Goal: Navigation & Orientation: Find specific page/section

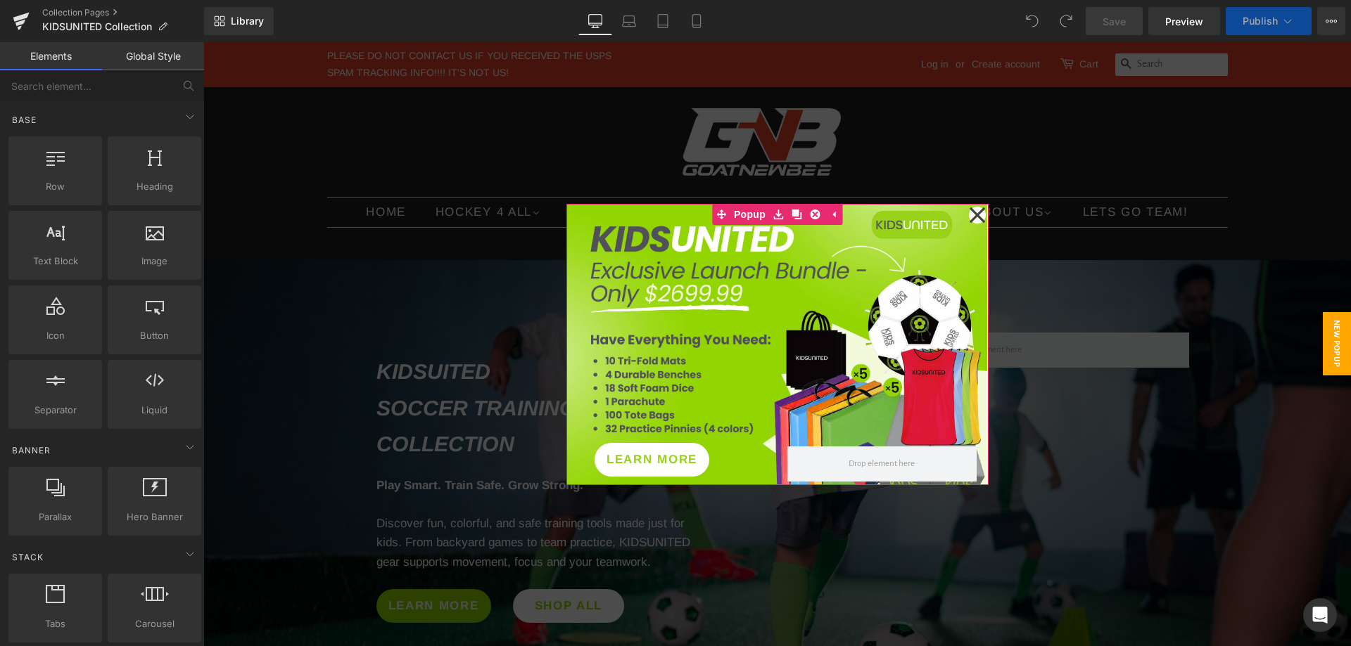
click at [970, 212] on icon at bounding box center [976, 214] width 15 height 15
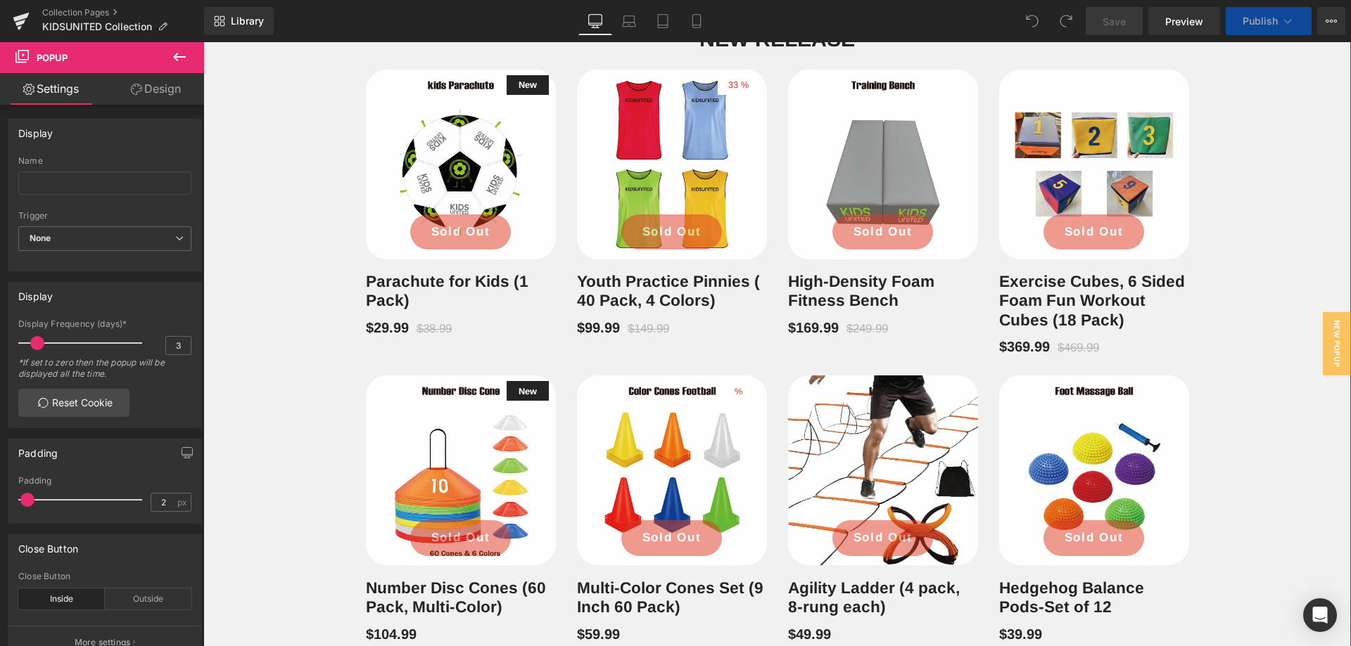
scroll to position [422, 0]
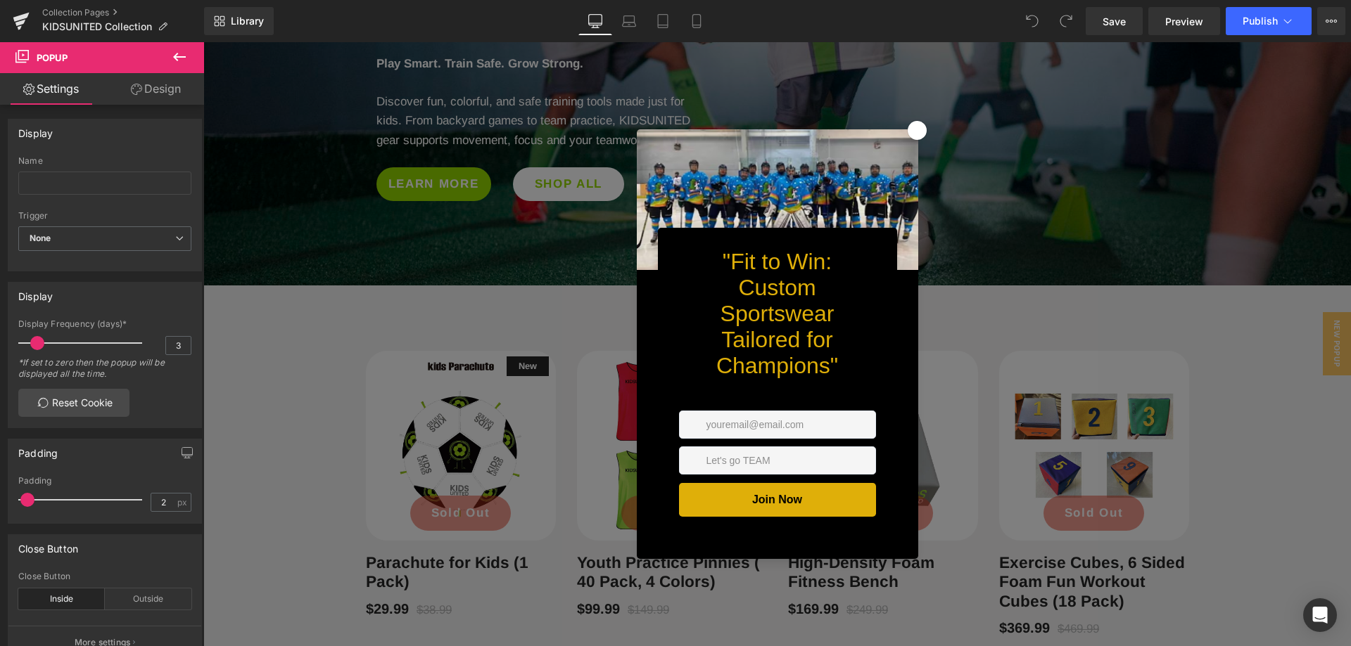
click at [910, 123] on icon at bounding box center [917, 130] width 15 height 15
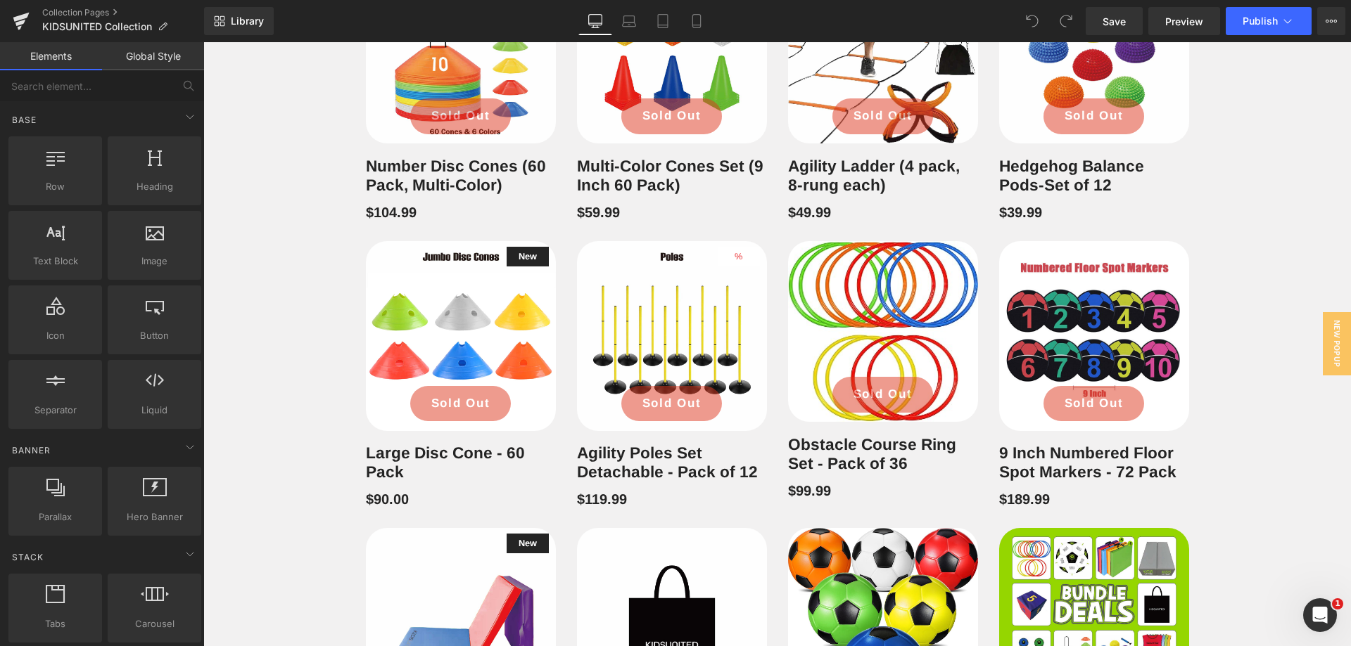
scroll to position [1336, 0]
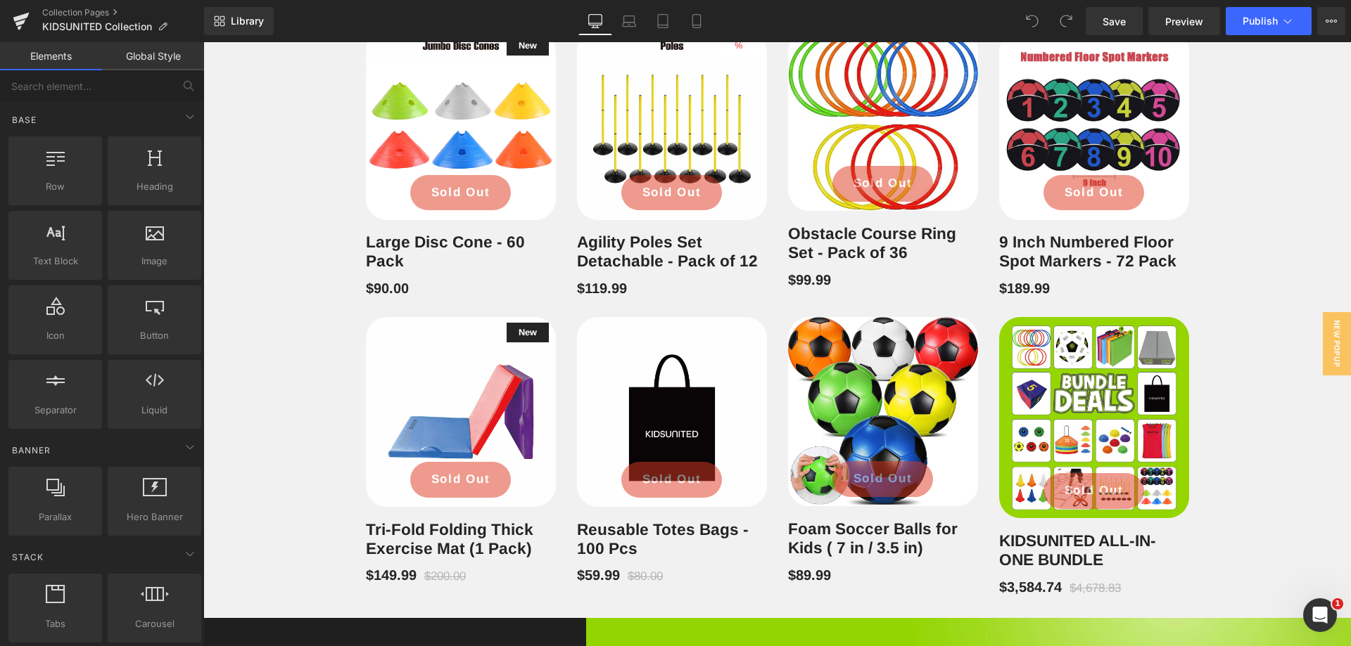
click at [1098, 388] on img at bounding box center [1094, 417] width 190 height 201
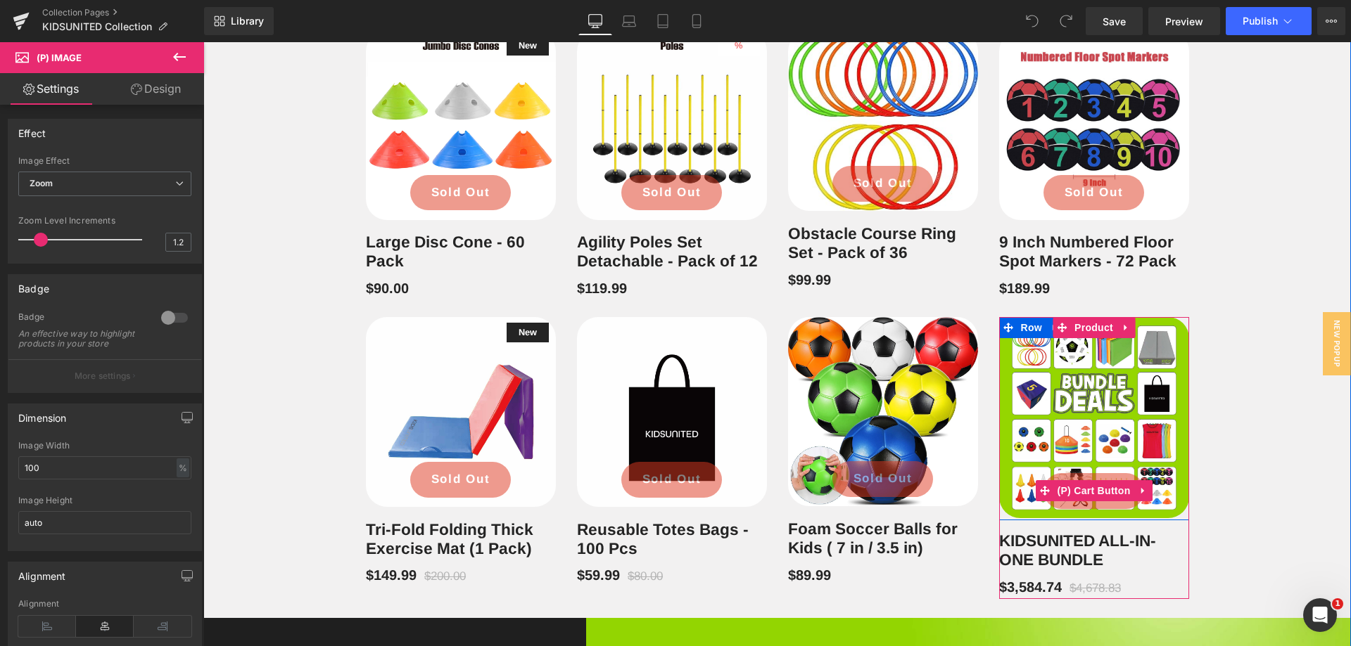
click at [1140, 488] on icon at bounding box center [1141, 491] width 3 height 6
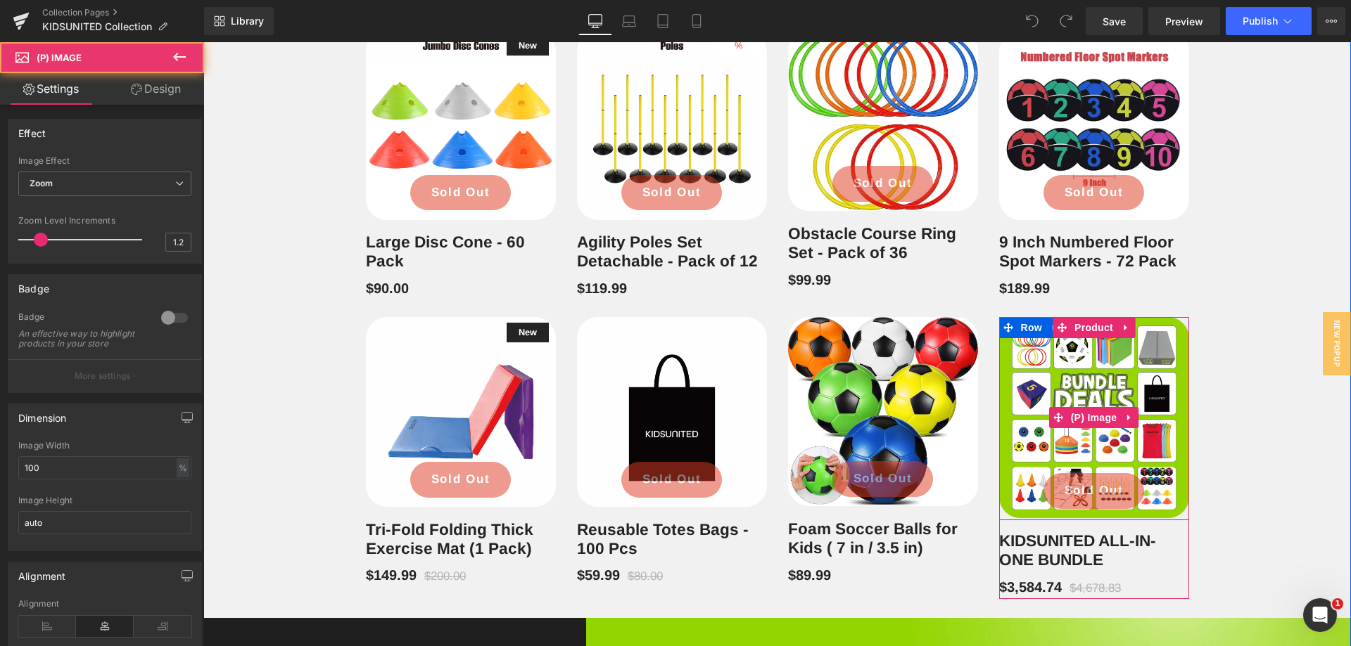
click at [1137, 420] on img at bounding box center [1094, 417] width 190 height 201
click at [1159, 350] on img at bounding box center [1094, 417] width 190 height 201
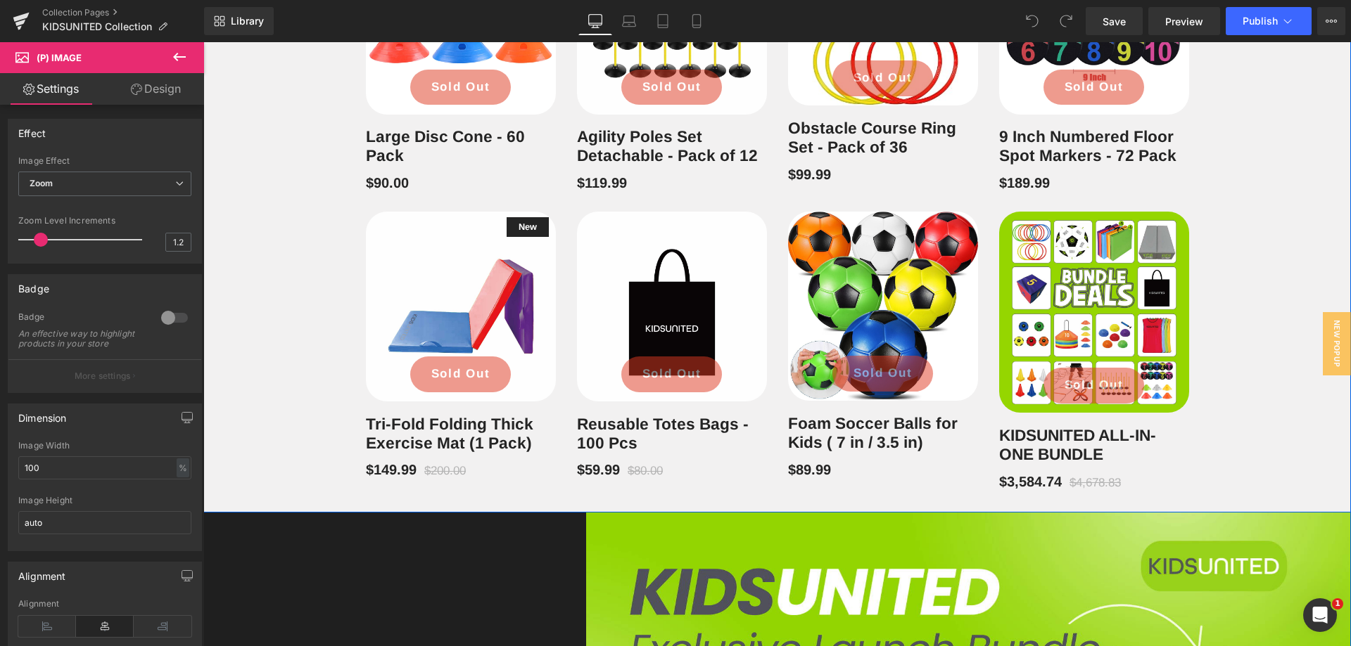
scroll to position [1548, 0]
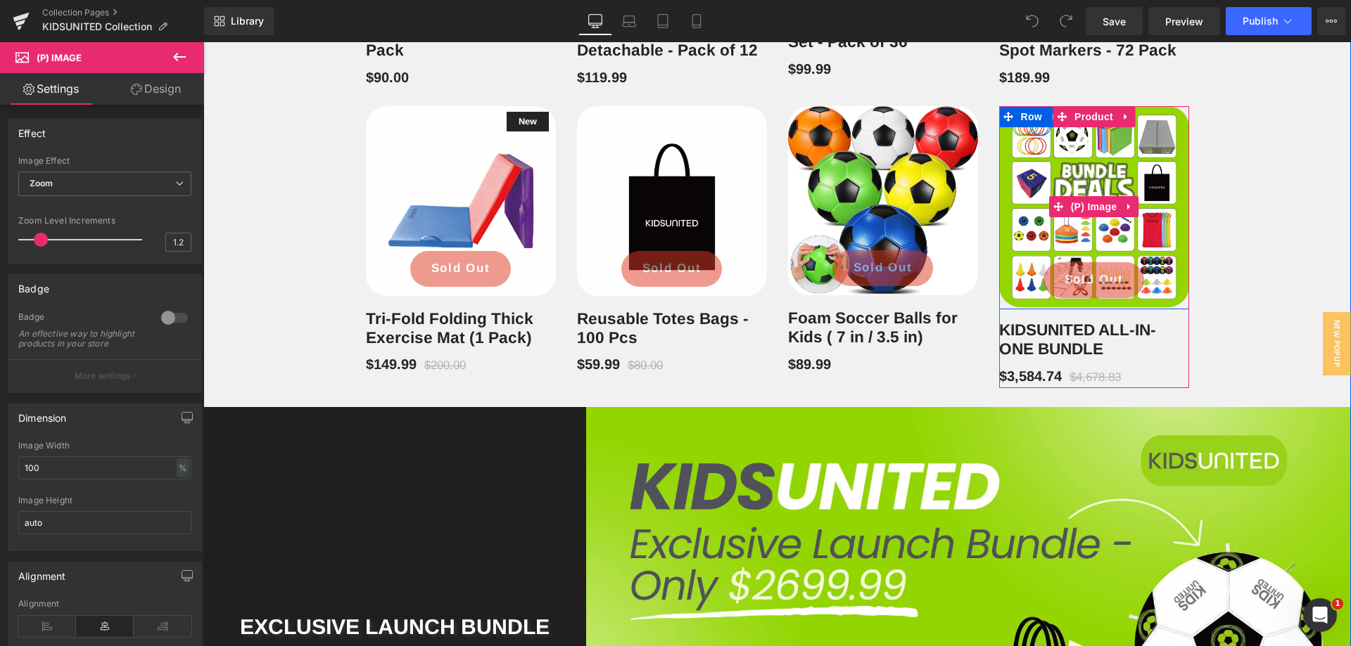
click at [1131, 191] on img at bounding box center [1094, 206] width 190 height 201
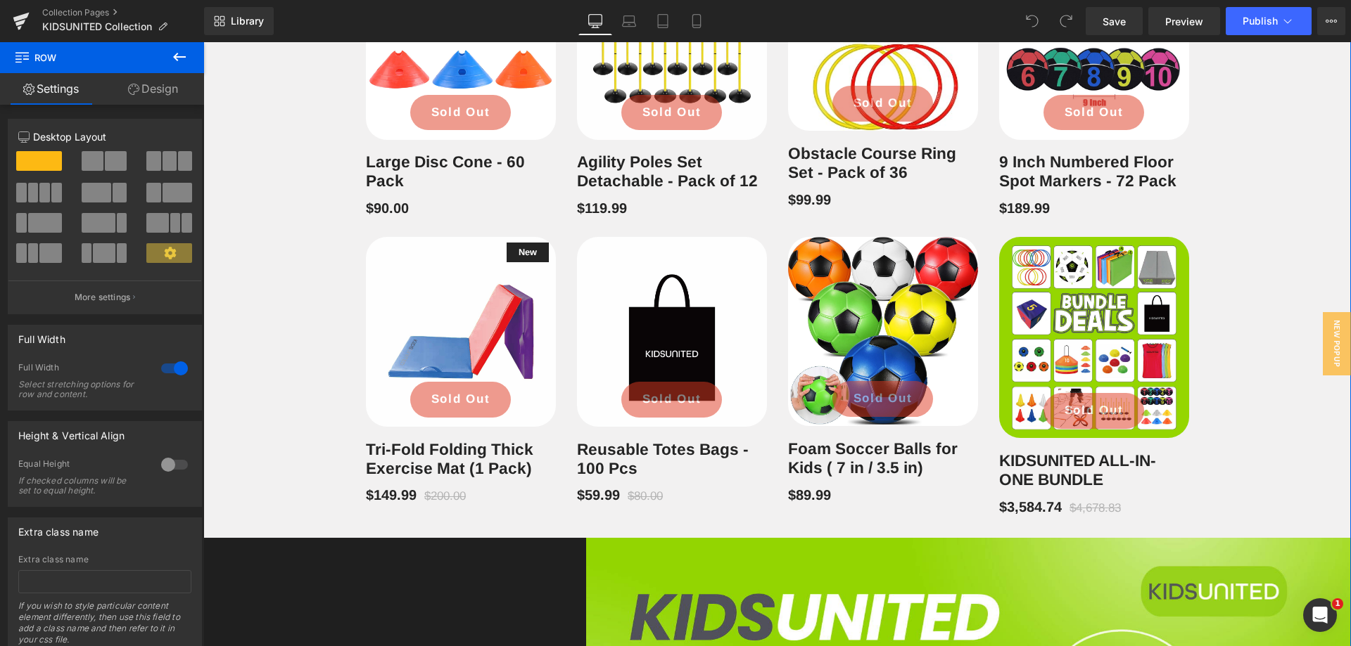
scroll to position [1407, 0]
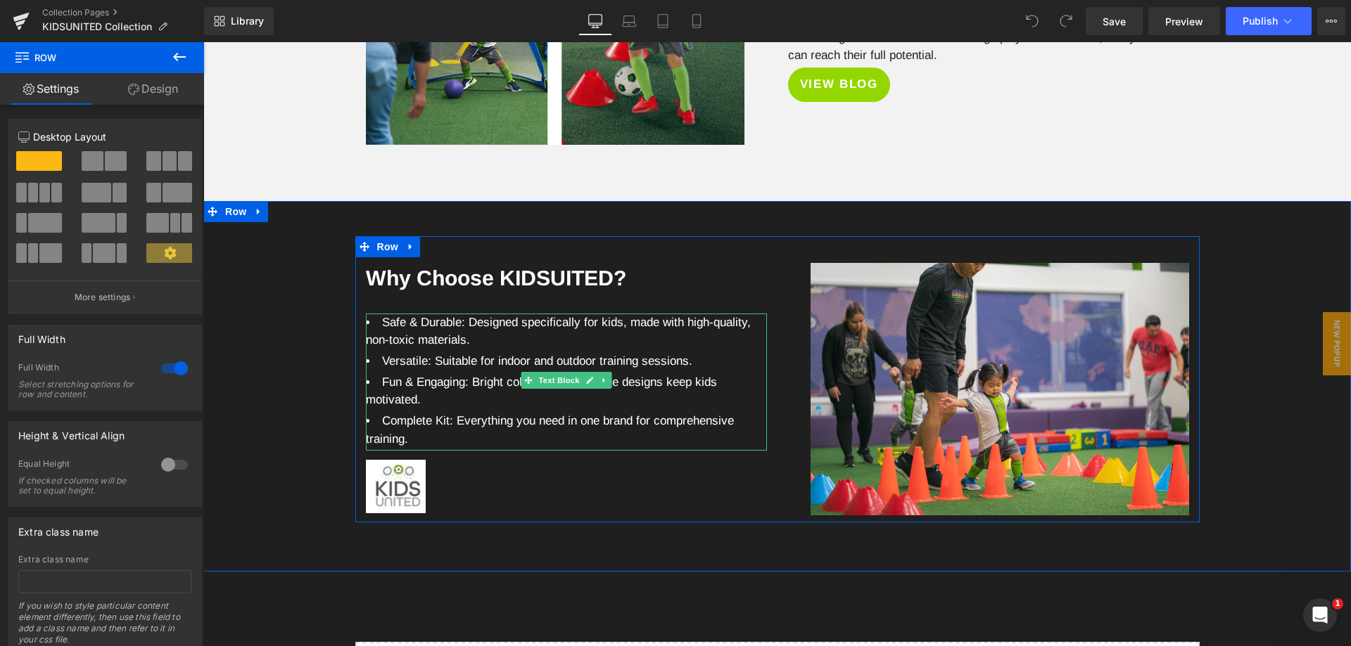
scroll to position [2392, 0]
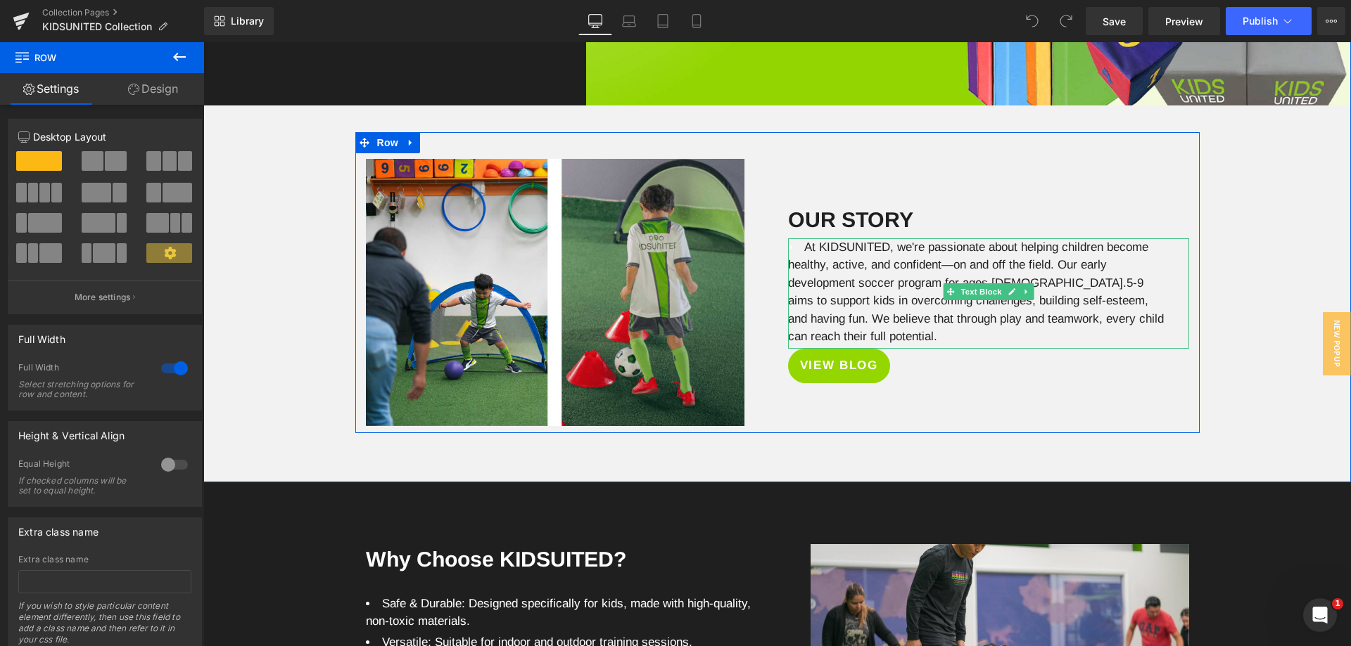
drag, startPoint x: 941, startPoint y: 246, endPoint x: 1197, endPoint y: 248, distance: 255.3
click at [1130, 253] on span "At KIDSUNITED, we're passionate about helping children become healthy, active, …" at bounding box center [976, 292] width 376 height 103
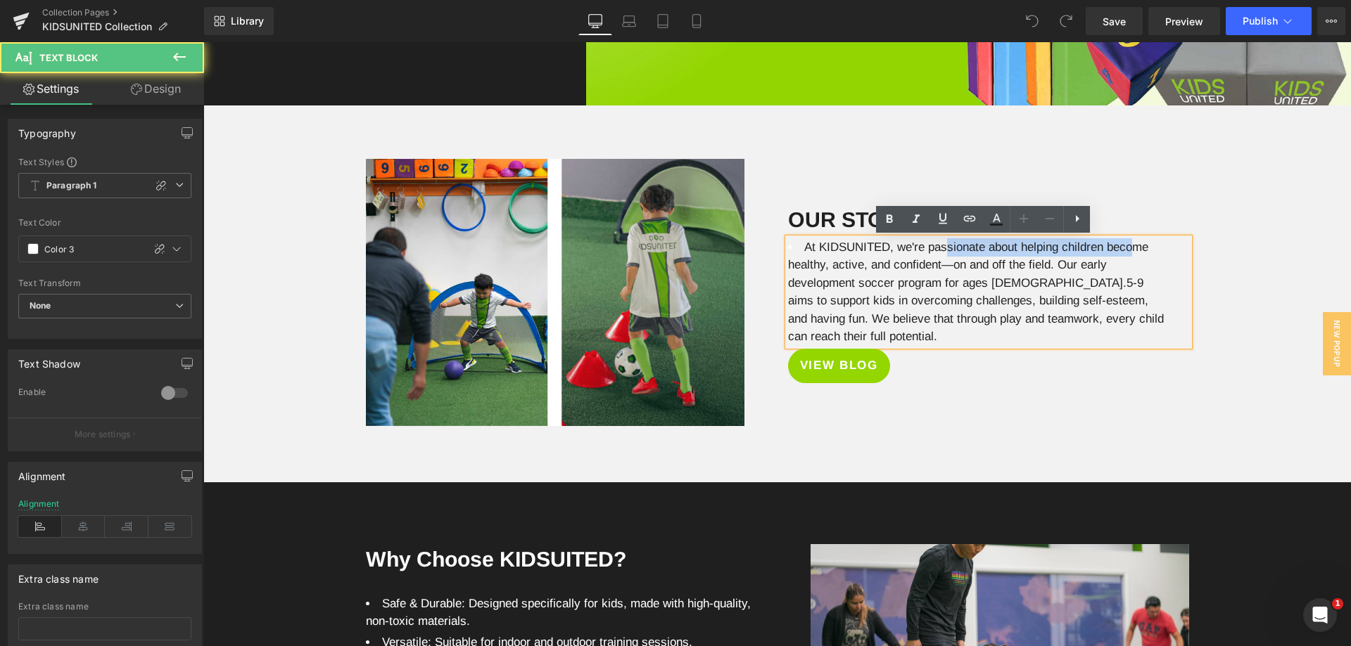
click at [1226, 248] on div "Image OUR STORY Heading At KIDSUNITED, we're passionate about helping children …" at bounding box center [776, 270] width 1147 height 328
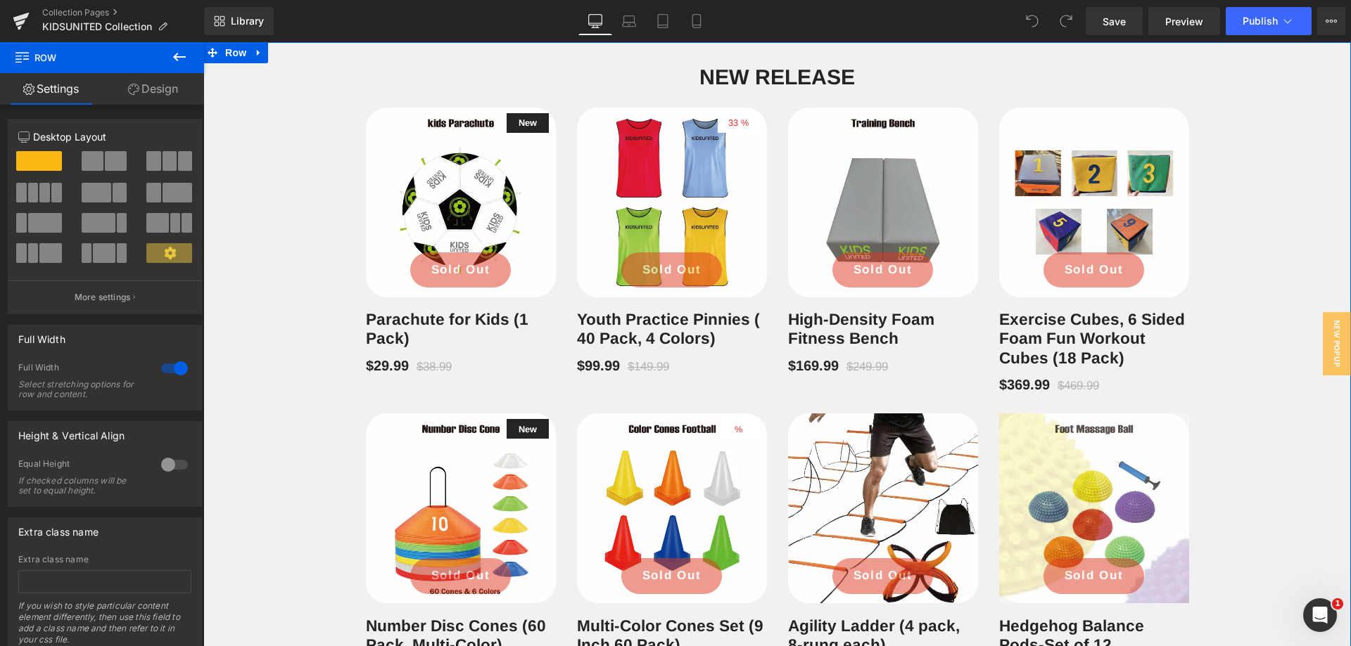
scroll to position [729, 0]
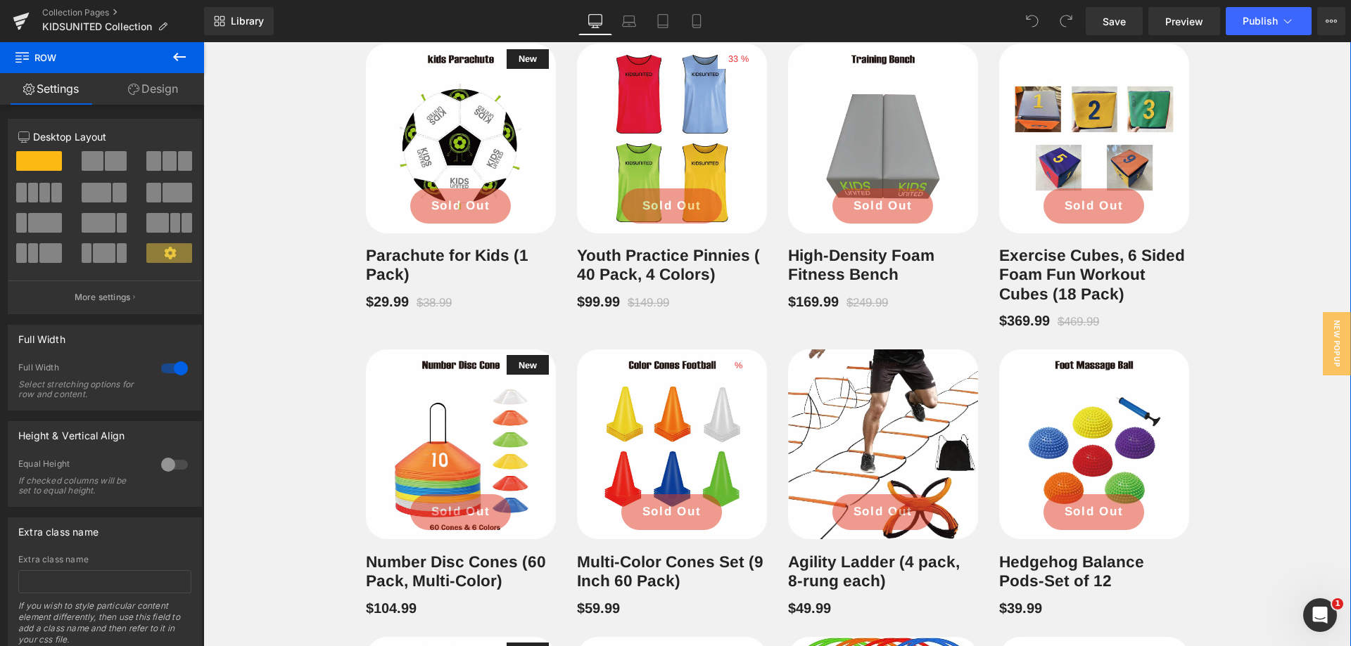
drag, startPoint x: 1204, startPoint y: 285, endPoint x: 545, endPoint y: 393, distance: 667.9
click at [1204, 285] on div "New Release Heading Row New (P) Image Sold Out (P) Cart Button Row Parachute fo…" at bounding box center [776, 596] width 1147 height 1233
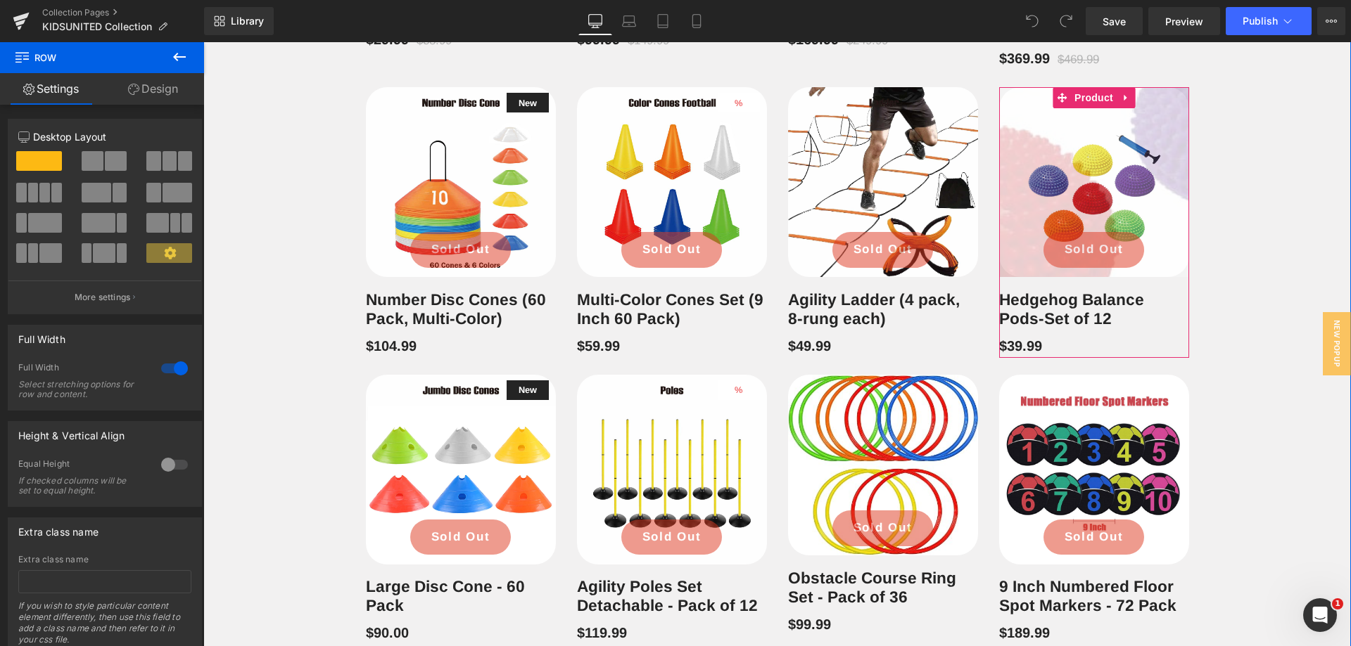
scroll to position [940, 0]
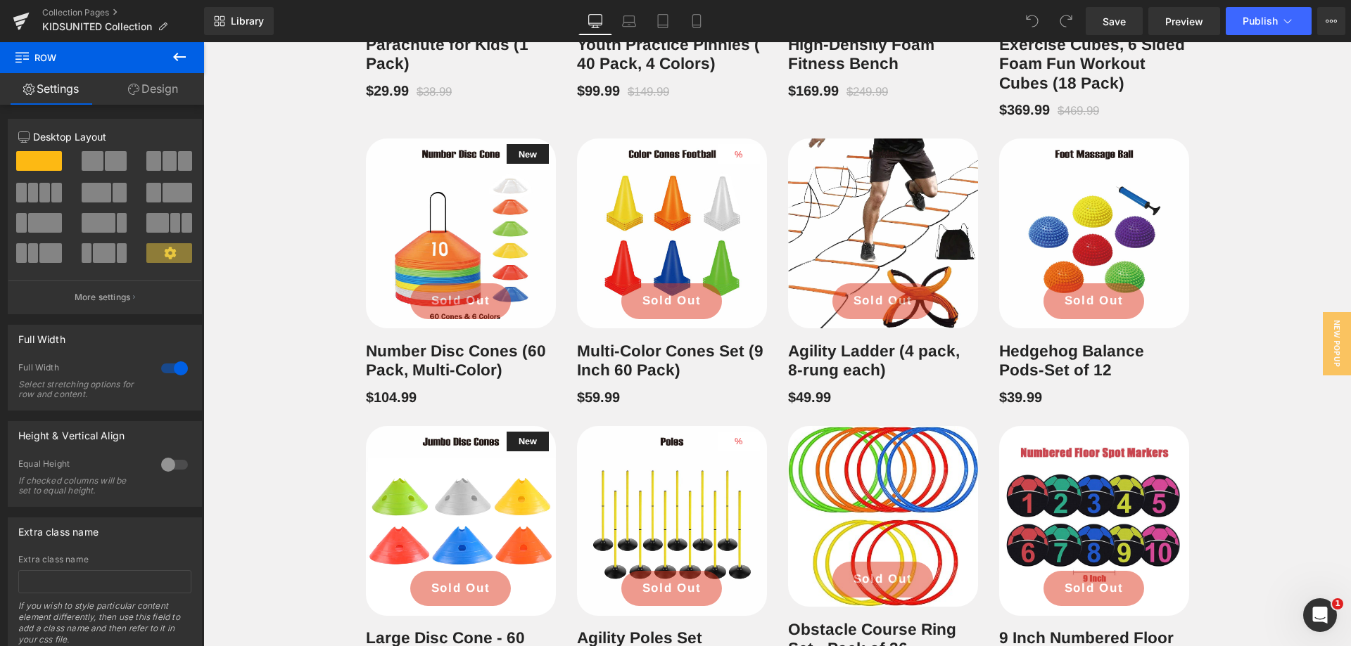
click at [1263, 335] on div "New Release Heading Row New (P) Image Sold Out (P) Cart Button Row Parachute fo…" at bounding box center [776, 385] width 1147 height 1233
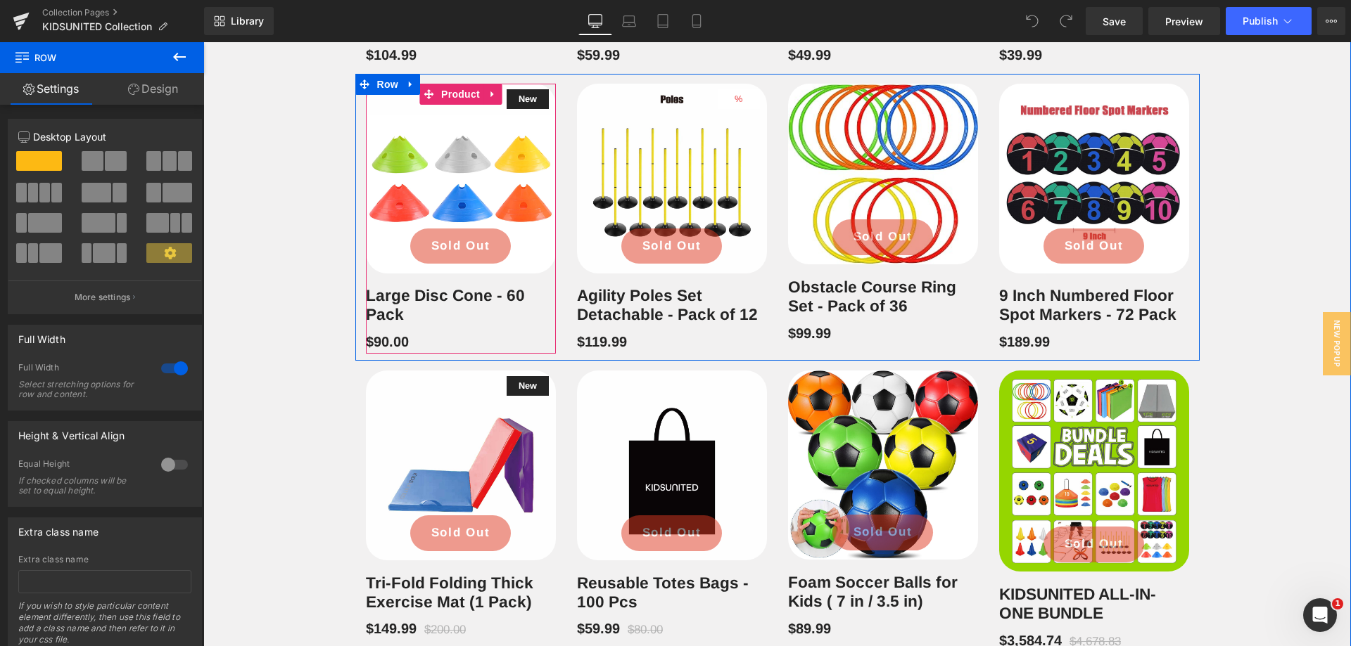
scroll to position [1222, 0]
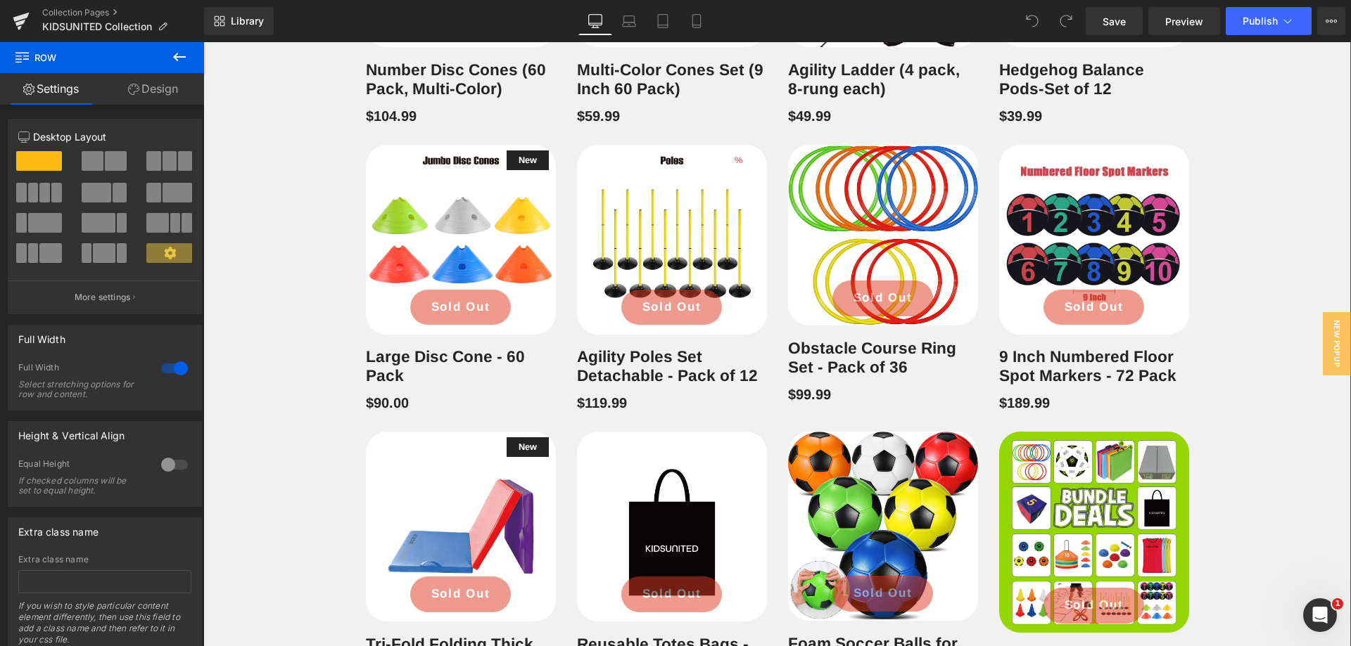
click at [1227, 317] on div "New Release Heading Row New (P) Image Sold Out (P) Cart Button Row Parachute fo…" at bounding box center [776, 103] width 1147 height 1233
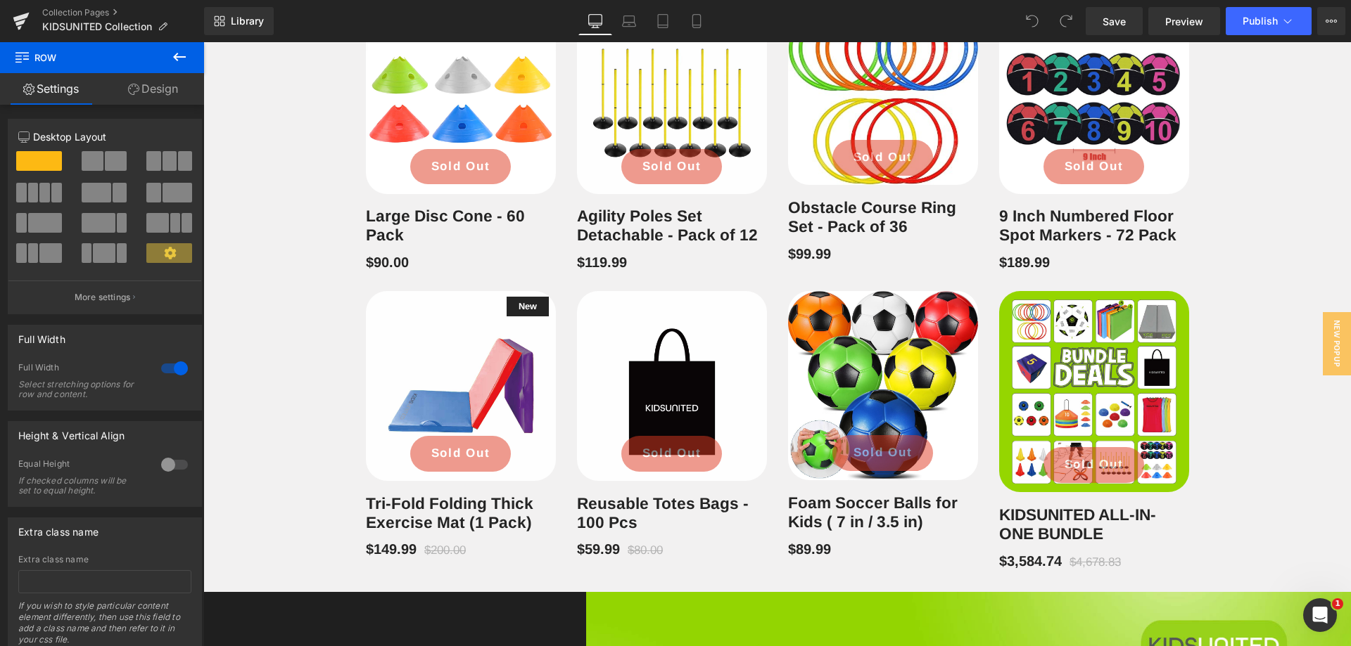
scroll to position [1407, 0]
